Goal: Consume media (video, audio): Consume media (video, audio)

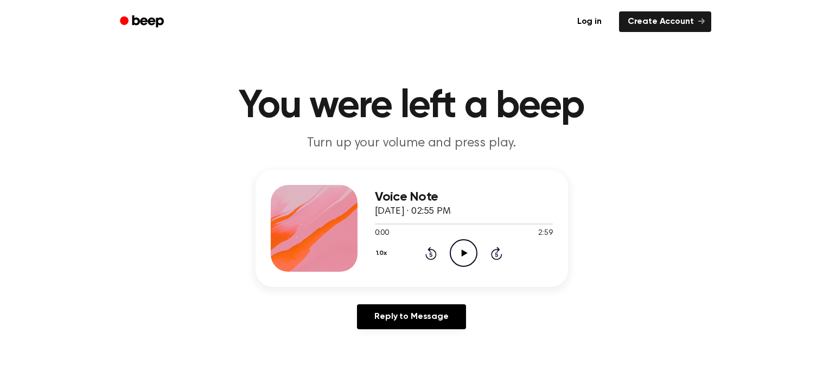
click at [460, 255] on icon "Play Audio" at bounding box center [464, 253] width 28 height 28
click at [458, 258] on icon "Play Audio" at bounding box center [464, 253] width 28 height 28
click at [458, 258] on icon "Pause Audio" at bounding box center [464, 253] width 28 height 28
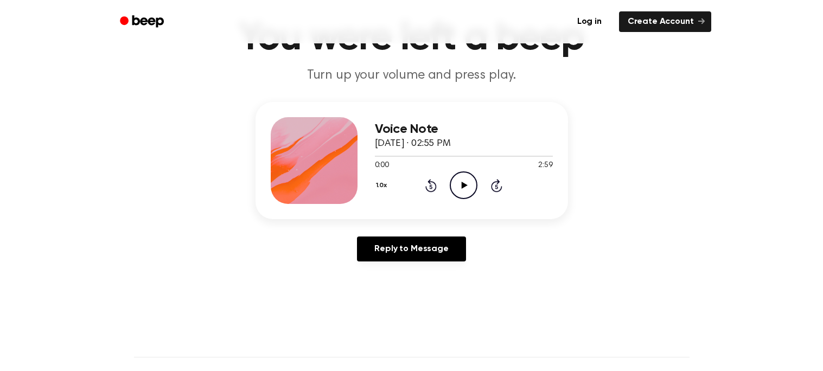
scroll to position [72, 0]
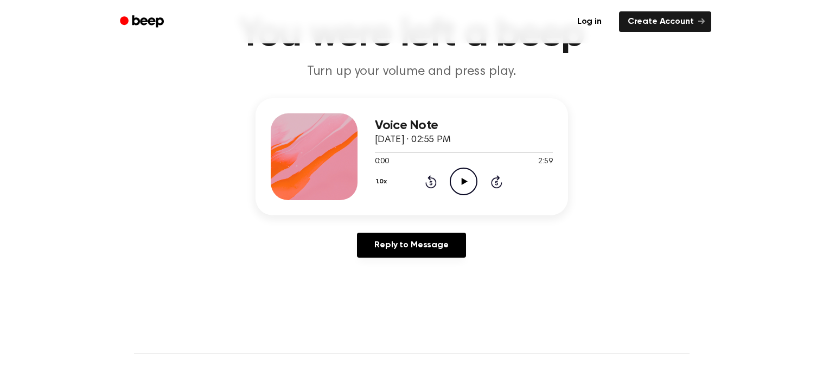
click at [464, 181] on icon at bounding box center [465, 181] width 6 height 7
click at [492, 188] on icon "Skip 5 seconds" at bounding box center [497, 182] width 12 height 14
click at [494, 187] on icon at bounding box center [496, 181] width 11 height 13
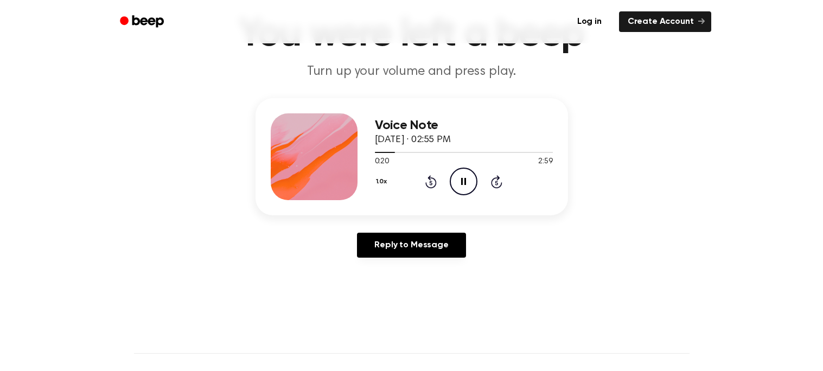
click at [494, 187] on icon at bounding box center [496, 181] width 11 height 13
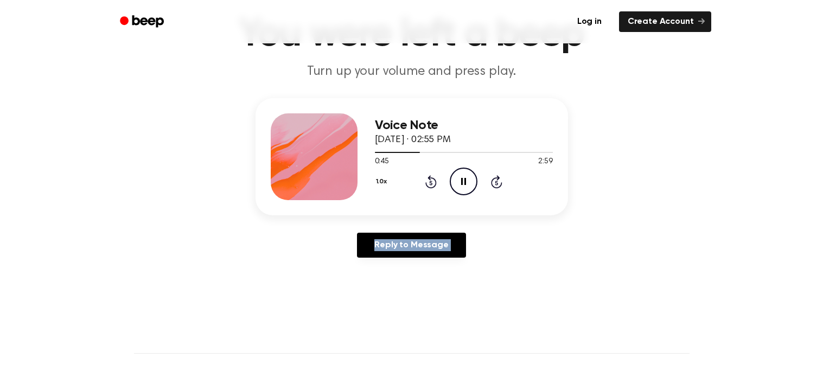
click at [494, 187] on icon at bounding box center [496, 181] width 11 height 13
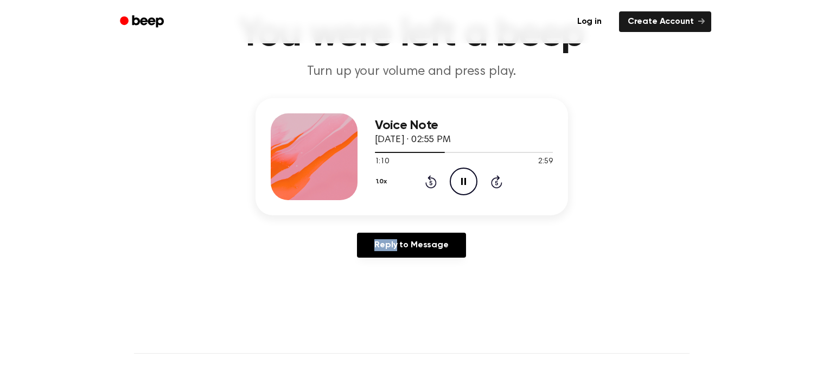
click at [494, 187] on icon at bounding box center [496, 181] width 11 height 13
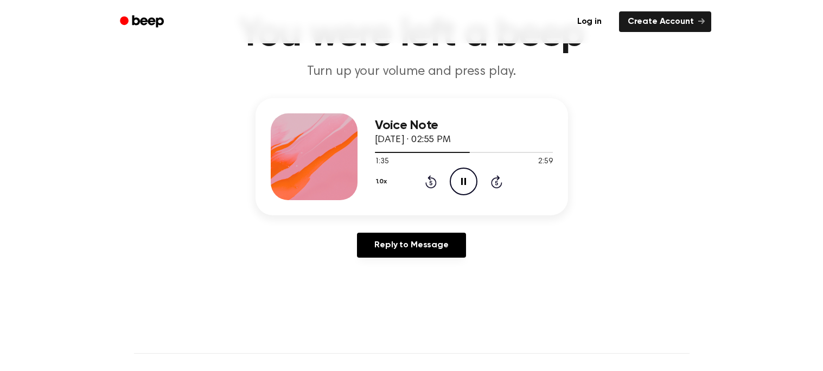
click at [494, 187] on icon at bounding box center [496, 181] width 11 height 13
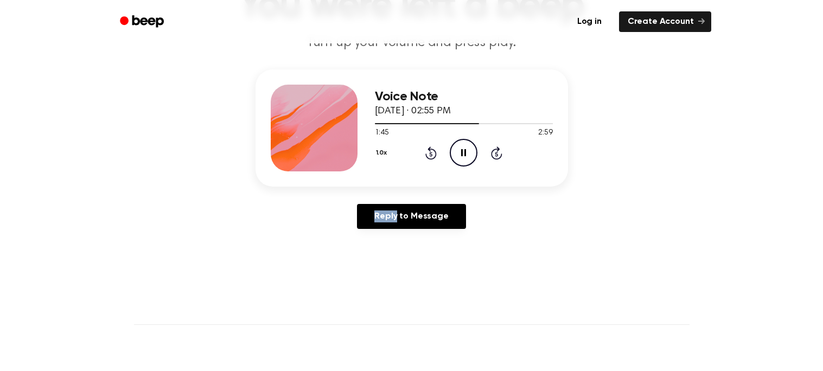
scroll to position [105, 0]
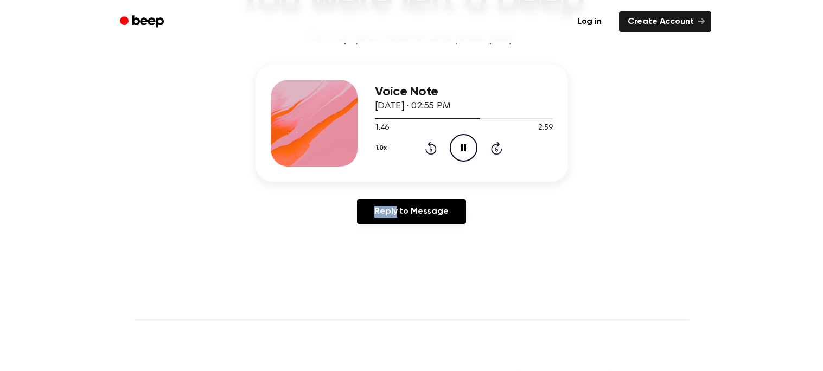
click at [486, 273] on main "You were left a beep Turn up your volume and press play. Voice Note [DATE] · 02…" at bounding box center [411, 229] width 823 height 669
